Goal: Information Seeking & Learning: Check status

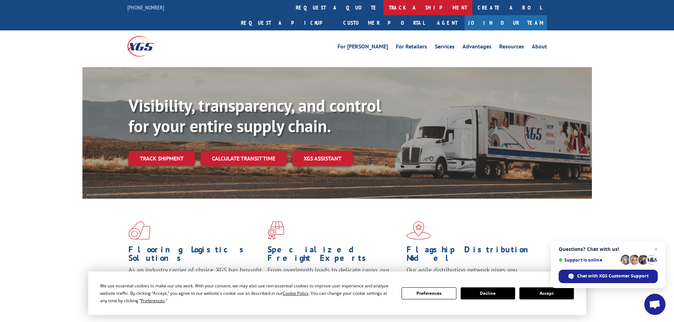
click at [383, 7] on link "track a shipment" at bounding box center [427, 7] width 89 height 15
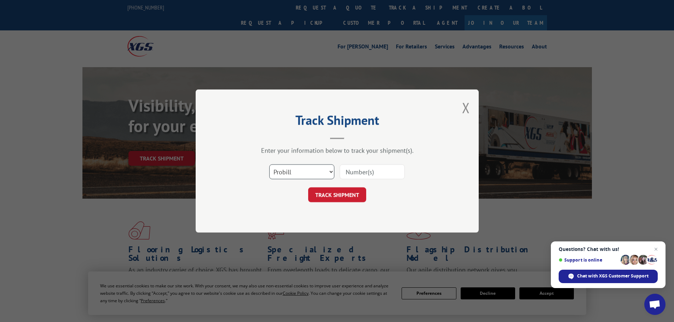
click at [313, 174] on select "Select category... Probill BOL PO" at bounding box center [301, 171] width 65 height 15
select select "po"
click at [269, 164] on select "Select category... Probill BOL PO" at bounding box center [301, 171] width 65 height 15
click at [349, 168] on input at bounding box center [371, 171] width 65 height 15
type input "40536370"
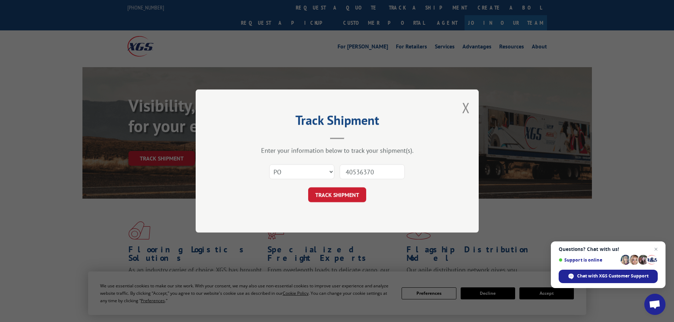
click at [308, 187] on button "TRACK SHIPMENT" at bounding box center [337, 194] width 58 height 15
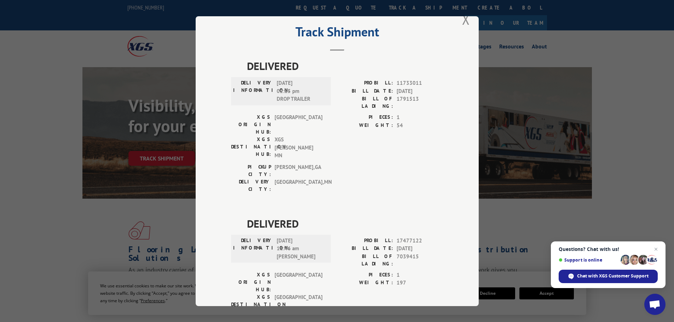
scroll to position [29, 0]
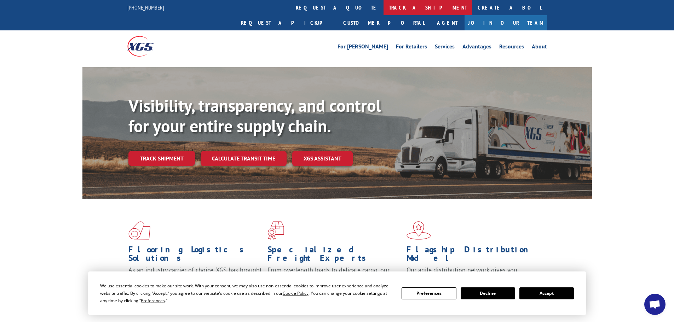
click at [383, 8] on link "track a shipment" at bounding box center [427, 7] width 89 height 15
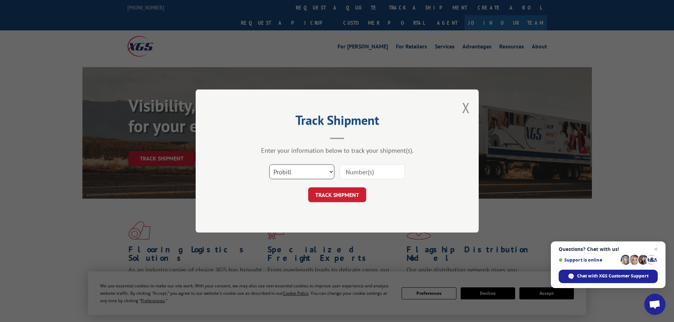
click at [310, 171] on select "Select category... Probill BOL PO" at bounding box center [301, 171] width 65 height 15
select select "po"
click at [269, 164] on select "Select category... Probill BOL PO" at bounding box center [301, 171] width 65 height 15
click at [356, 169] on input at bounding box center [371, 171] width 65 height 15
type input "40536437"
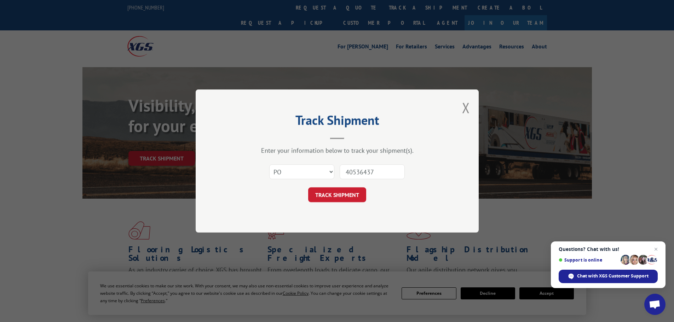
click button "TRACK SHIPMENT" at bounding box center [337, 194] width 58 height 15
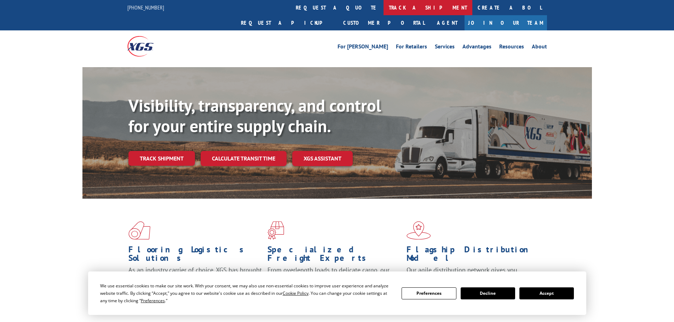
click at [383, 8] on link "track a shipment" at bounding box center [427, 7] width 89 height 15
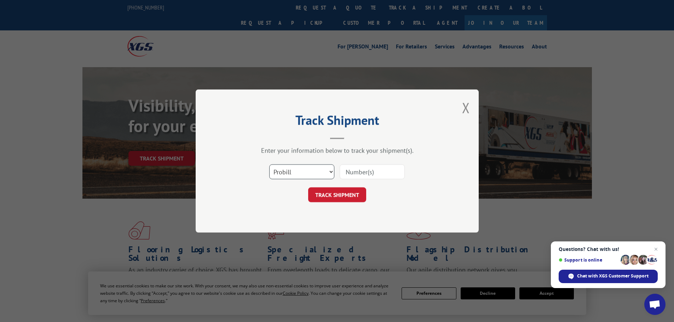
click at [306, 172] on select "Select category... Probill BOL PO" at bounding box center [301, 171] width 65 height 15
select select "po"
click at [269, 164] on select "Select category... Probill BOL PO" at bounding box center [301, 171] width 65 height 15
paste input "40536512"
type input "40536512"
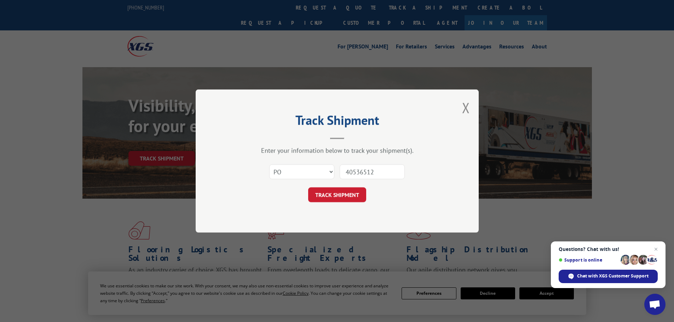
click at [344, 197] on button "TRACK SHIPMENT" at bounding box center [337, 194] width 58 height 15
